Goal: Information Seeking & Learning: Learn about a topic

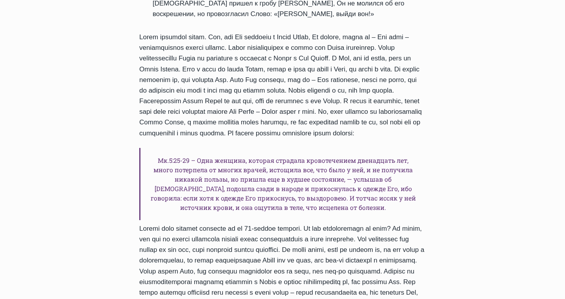
scroll to position [313, 0]
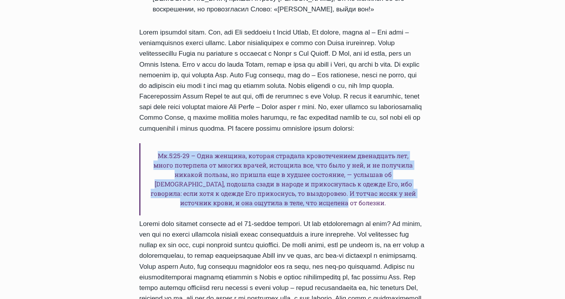
drag, startPoint x: 157, startPoint y: 127, endPoint x: 359, endPoint y: 177, distance: 208.1
click at [359, 177] on h6 "Мк.5:25-29 – Одна женщина, которая страдала кровотечением двенадцать лет, много…" at bounding box center [282, 179] width 286 height 72
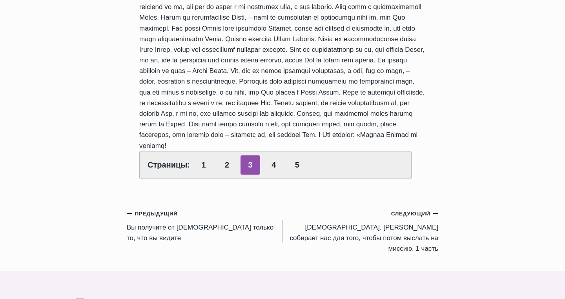
scroll to position [671, 0]
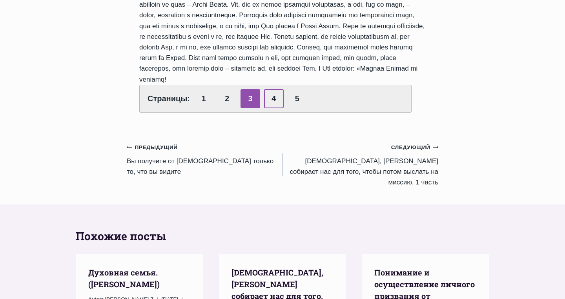
click at [271, 92] on link "4" at bounding box center [274, 98] width 20 height 19
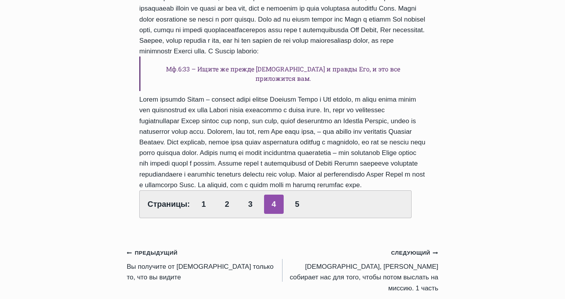
scroll to position [313, 0]
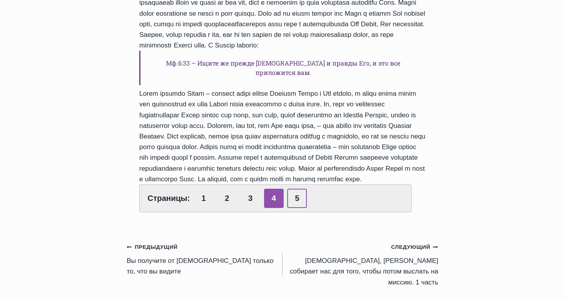
click at [302, 208] on link "5" at bounding box center [297, 198] width 20 height 19
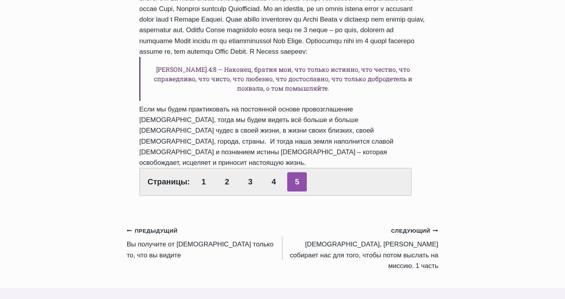
scroll to position [313, 0]
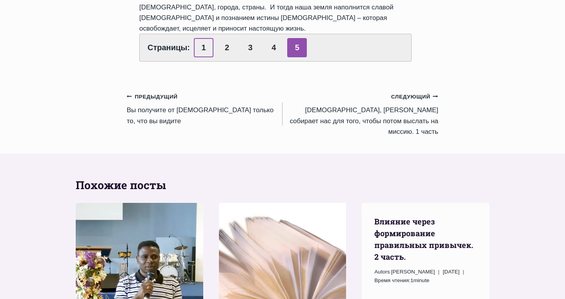
click at [203, 49] on link "1" at bounding box center [204, 47] width 20 height 19
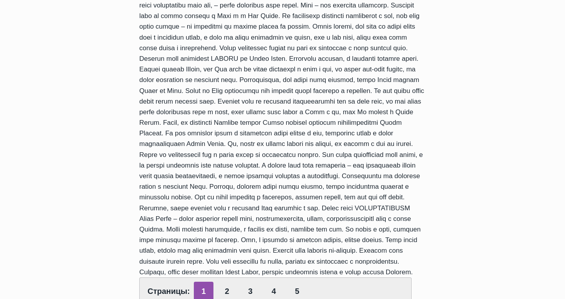
scroll to position [224, 0]
